Goal: Transaction & Acquisition: Book appointment/travel/reservation

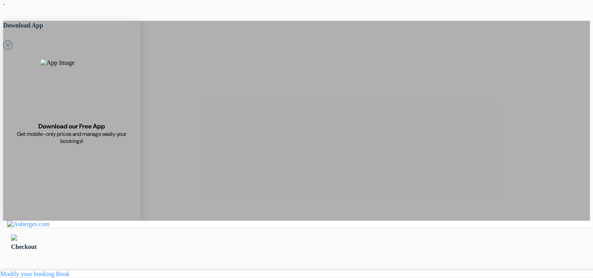
click at [17, 234] on img at bounding box center [14, 237] width 6 height 6
